Goal: Go to known website: Go to known website

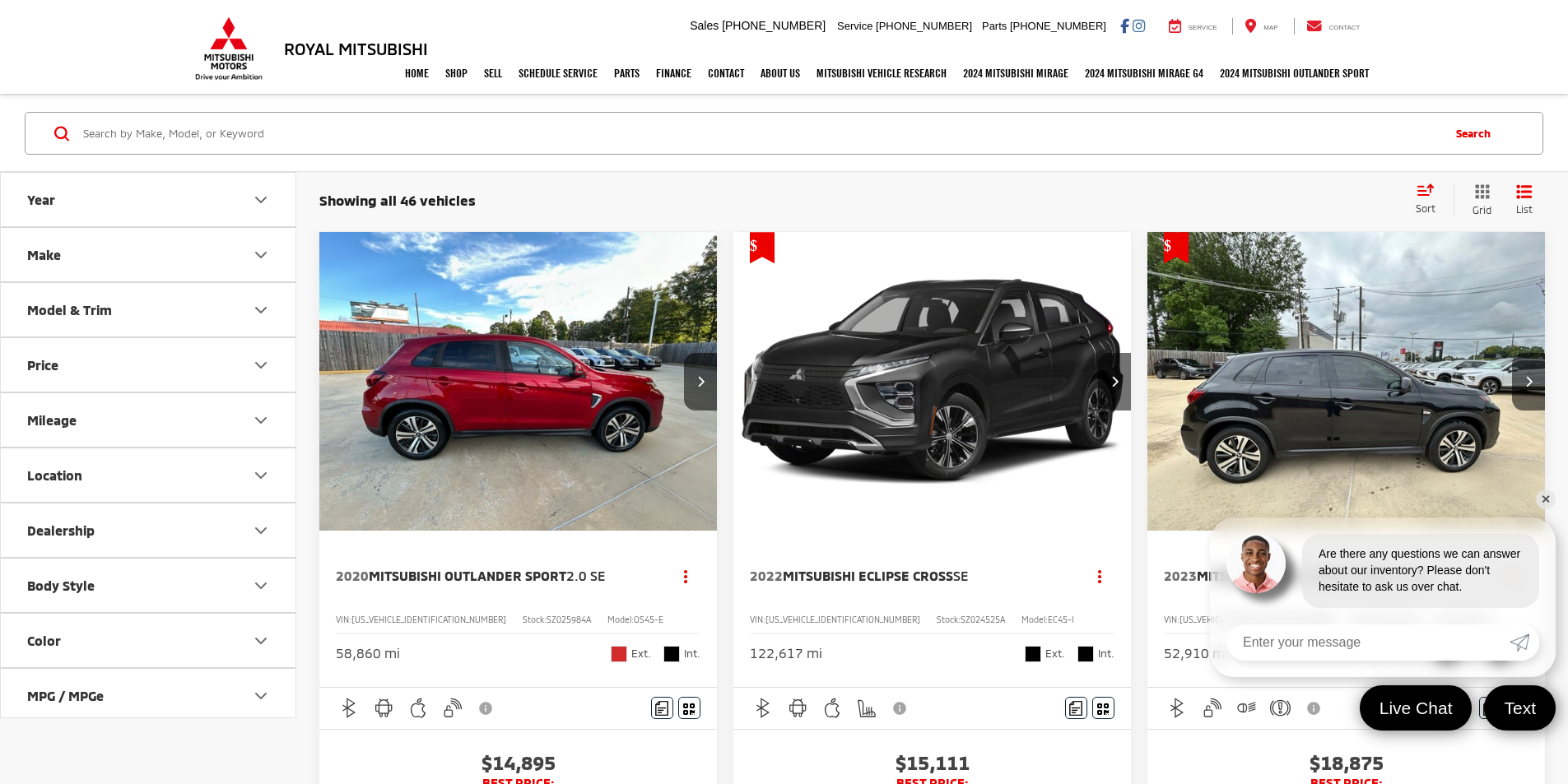
click at [1552, 497] on link "✕" at bounding box center [1546, 499] width 20 height 20
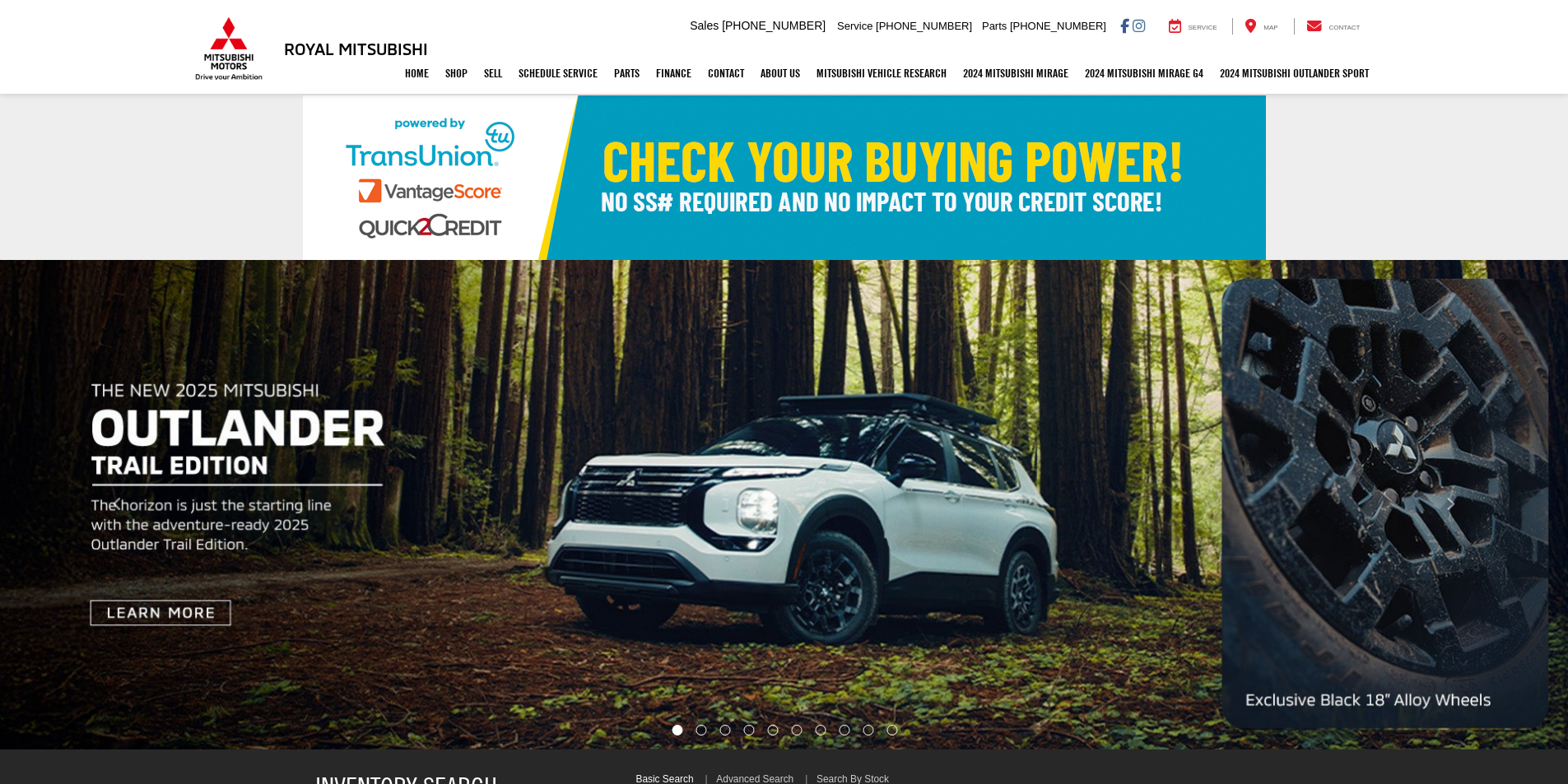
select select "Mitsubishi"
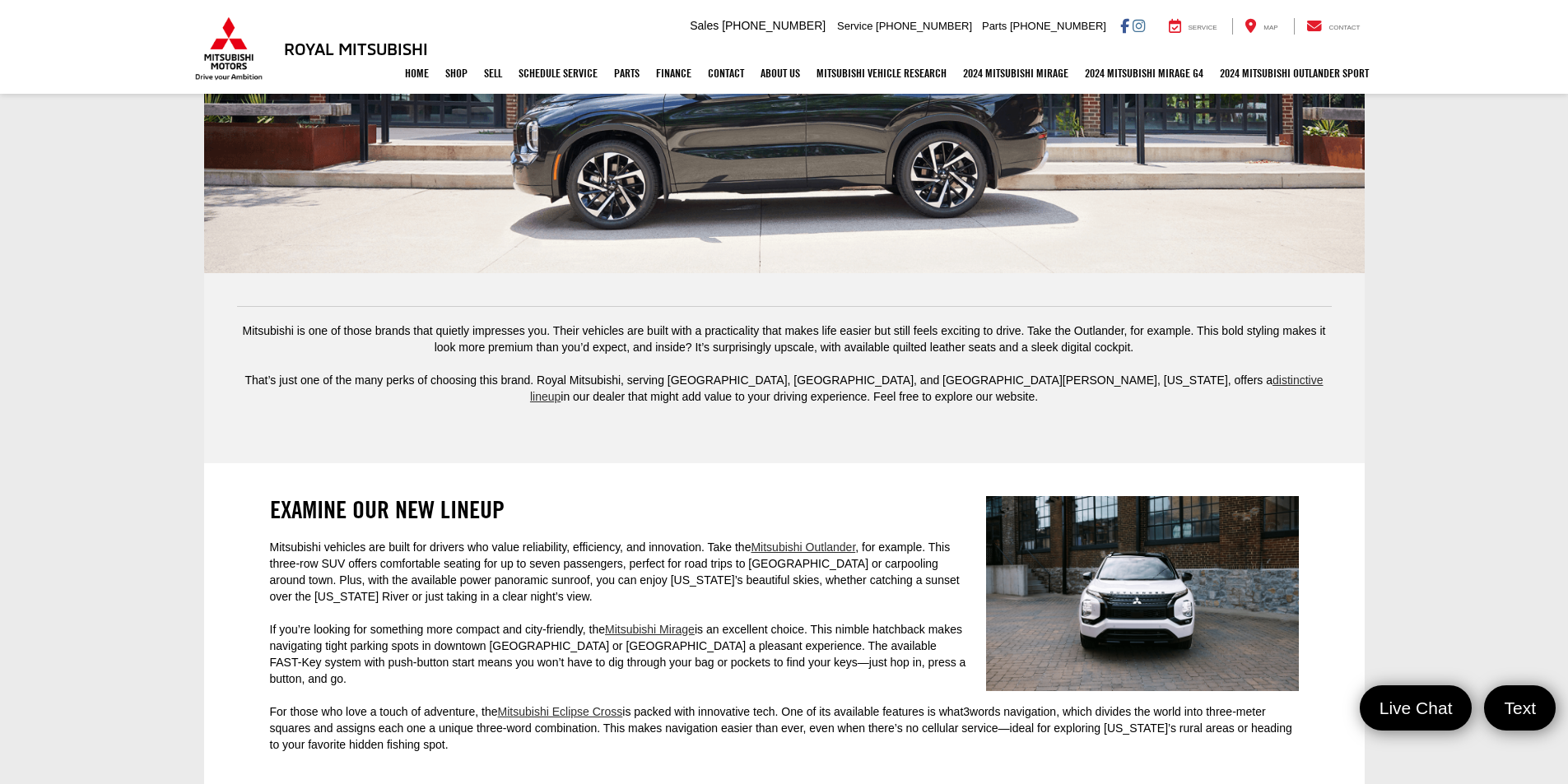
scroll to position [3043, 0]
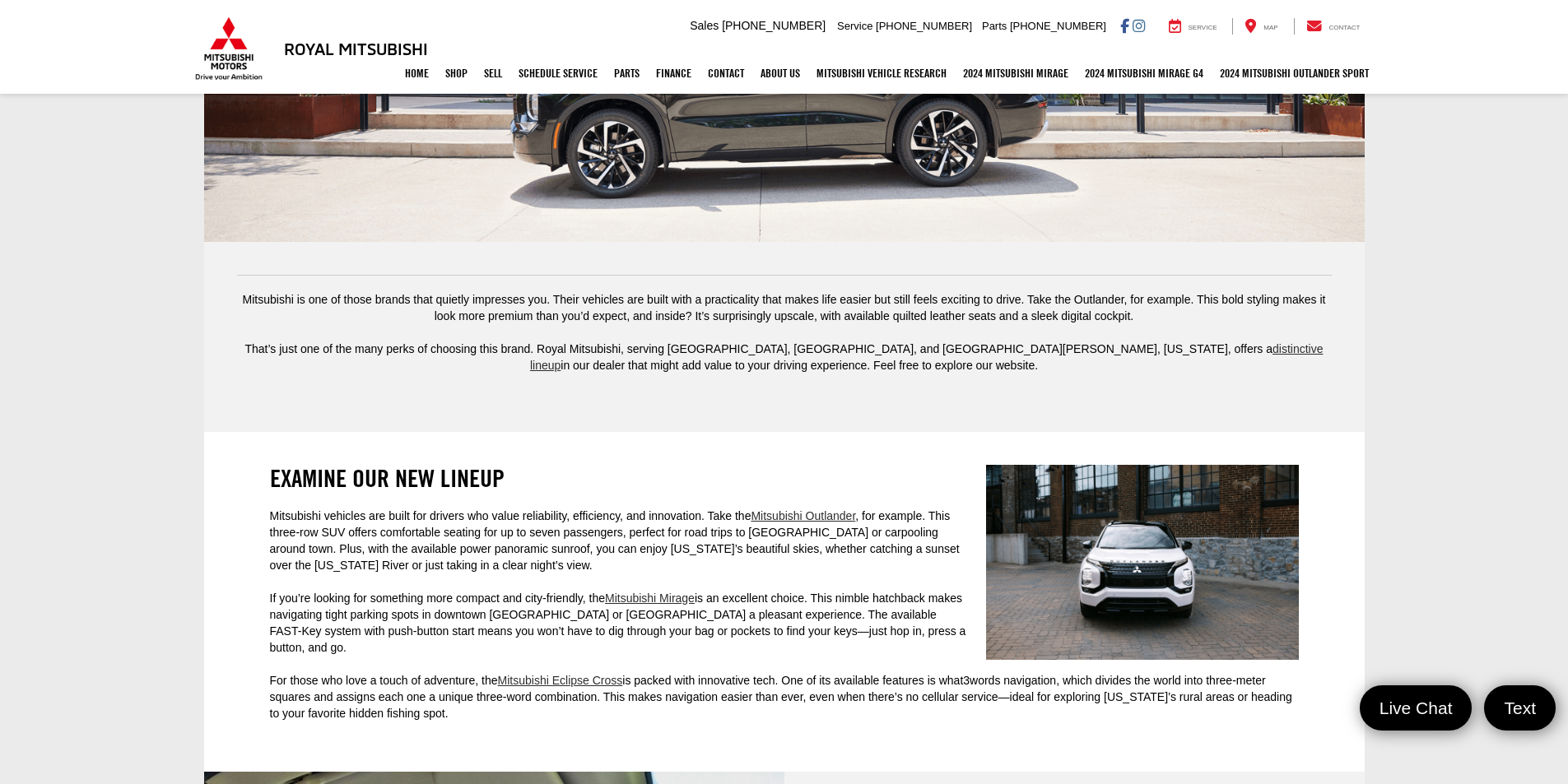
drag, startPoint x: 1580, startPoint y: 86, endPoint x: 1549, endPoint y: 500, distance: 415.2
